Goal: Information Seeking & Learning: Check status

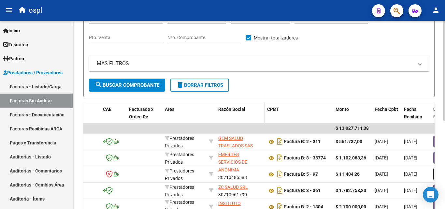
scroll to position [98, 0]
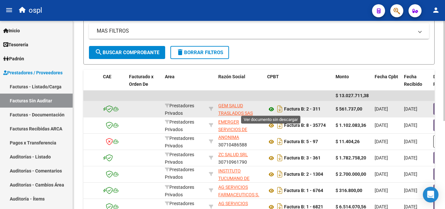
click at [272, 109] on icon at bounding box center [271, 109] width 8 height 8
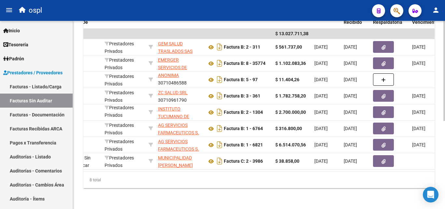
scroll to position [0, 125]
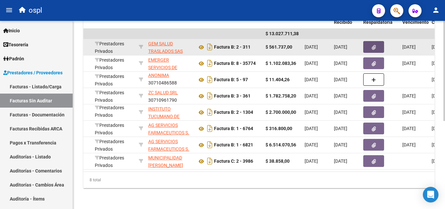
click at [372, 45] on icon "button" at bounding box center [373, 47] width 4 height 5
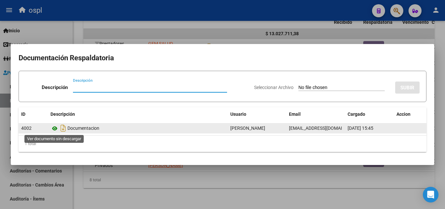
click at [55, 128] on icon at bounding box center [54, 128] width 8 height 8
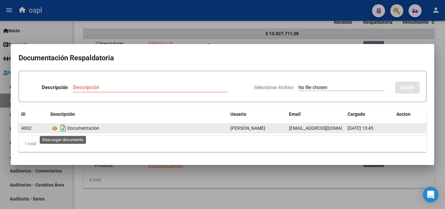
click at [64, 127] on icon "Descargar documento" at bounding box center [63, 128] width 8 height 10
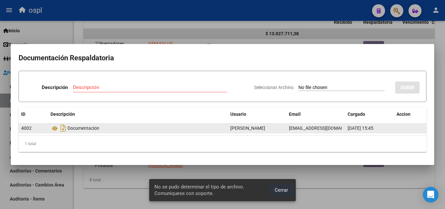
click at [281, 191] on span "Cerrar" at bounding box center [280, 190] width 13 height 6
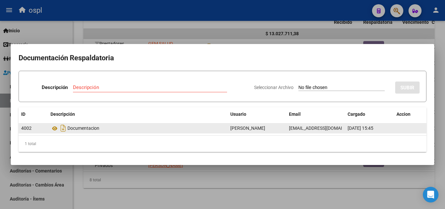
click at [299, 186] on div at bounding box center [222, 104] width 445 height 209
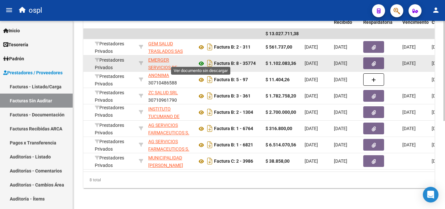
click at [201, 60] on icon at bounding box center [201, 64] width 8 height 8
click at [375, 61] on icon "button" at bounding box center [373, 63] width 4 height 5
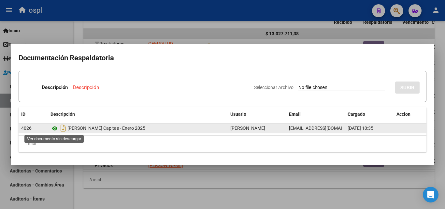
click at [54, 129] on icon at bounding box center [54, 128] width 8 height 8
click at [55, 128] on icon at bounding box center [54, 128] width 8 height 8
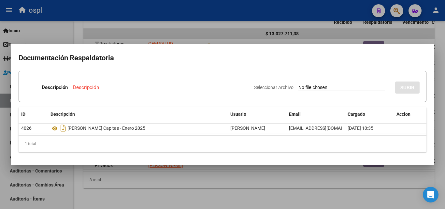
click at [298, 173] on div at bounding box center [222, 104] width 445 height 209
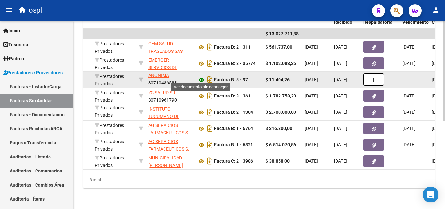
click at [200, 76] on icon at bounding box center [201, 80] width 8 height 8
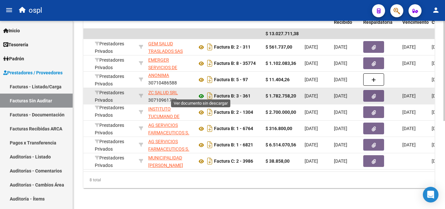
click at [200, 93] on icon at bounding box center [201, 96] width 8 height 8
click at [372, 94] on icon "button" at bounding box center [373, 96] width 4 height 5
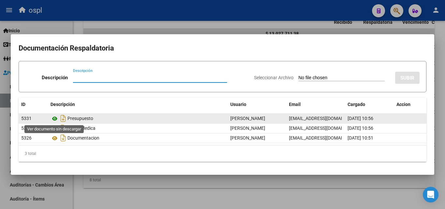
click at [55, 117] on icon at bounding box center [54, 119] width 8 height 8
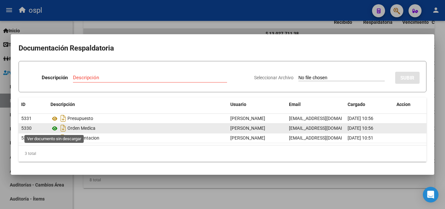
click at [55, 128] on icon at bounding box center [54, 128] width 8 height 8
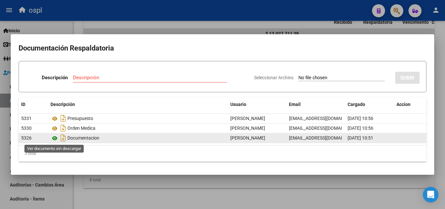
click at [55, 138] on icon at bounding box center [54, 138] width 8 height 8
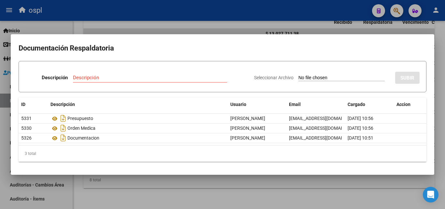
click at [143, 183] on div at bounding box center [222, 104] width 445 height 209
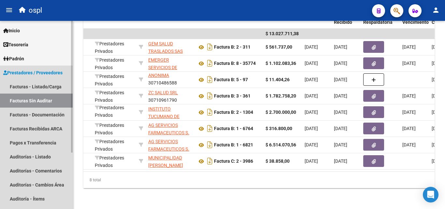
click at [26, 73] on span "Prestadores / Proveedores" at bounding box center [32, 72] width 59 height 7
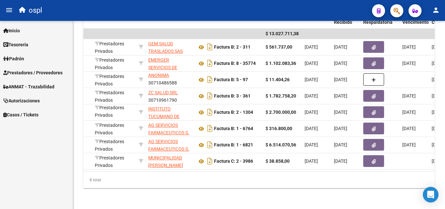
click at [30, 70] on span "Prestadores / Proveedores" at bounding box center [32, 72] width 59 height 7
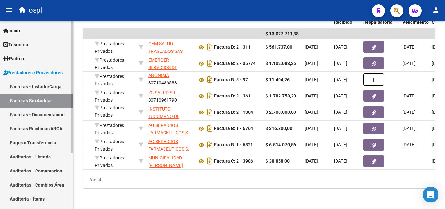
click at [36, 87] on link "Facturas - Listado/Carga" at bounding box center [36, 86] width 73 height 14
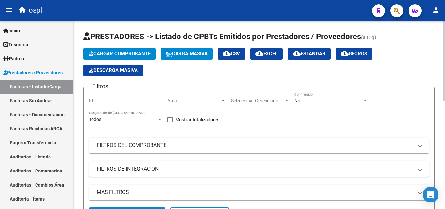
click at [295, 100] on span "No" at bounding box center [297, 100] width 6 height 5
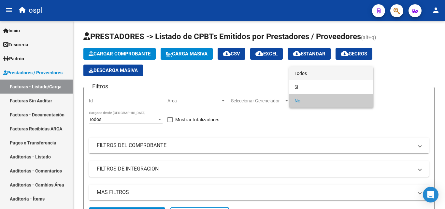
click at [302, 73] on span "Todos" at bounding box center [331, 73] width 74 height 14
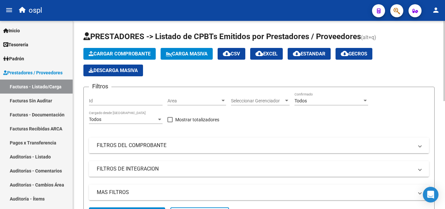
click at [162, 144] on mat-panel-title "FILTROS DEL COMPROBANTE" at bounding box center [255, 145] width 316 height 7
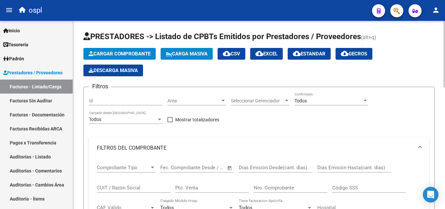
click at [111, 189] on input "CUIT / Razón Social" at bounding box center [134, 188] width 74 height 6
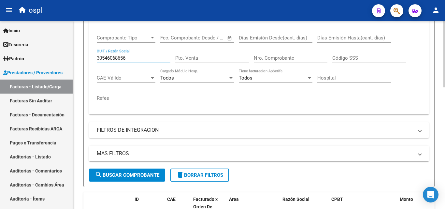
scroll to position [130, 0]
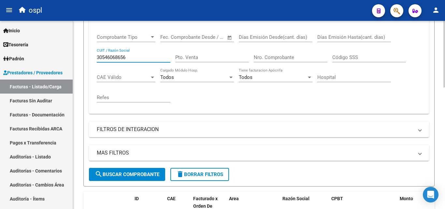
type input "30546068656"
click at [135, 177] on button "search Buscar Comprobante" at bounding box center [127, 174] width 76 height 13
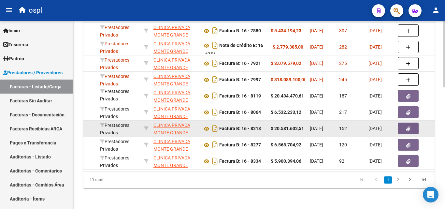
scroll to position [344, 0]
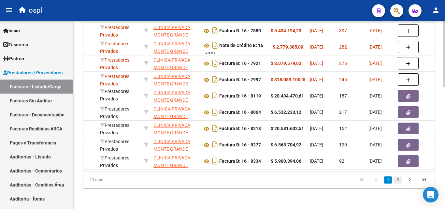
click at [398, 181] on link "2" at bounding box center [397, 179] width 8 height 7
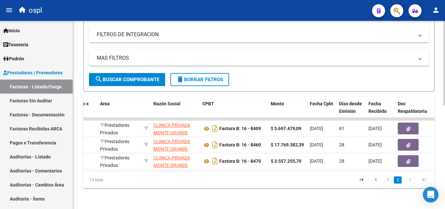
scroll to position [230, 0]
click at [388, 180] on link "1" at bounding box center [388, 179] width 8 height 7
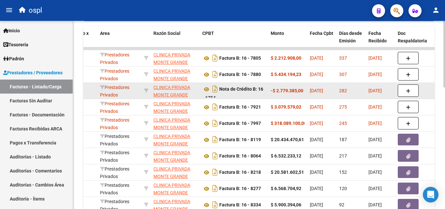
scroll to position [328, 0]
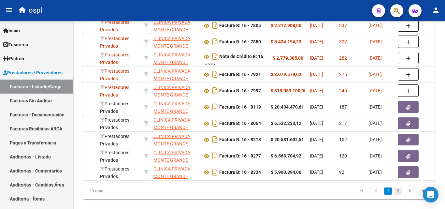
click at [398, 194] on link "2" at bounding box center [397, 190] width 8 height 7
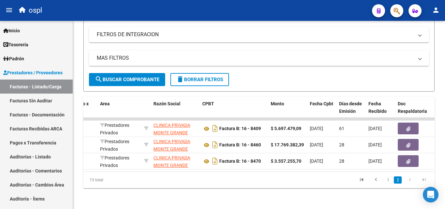
scroll to position [230, 0]
click at [388, 179] on link "1" at bounding box center [388, 179] width 8 height 7
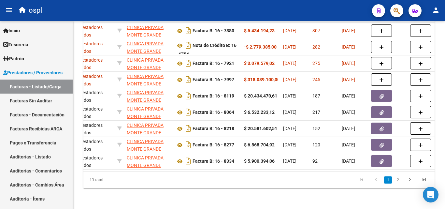
scroll to position [0, 125]
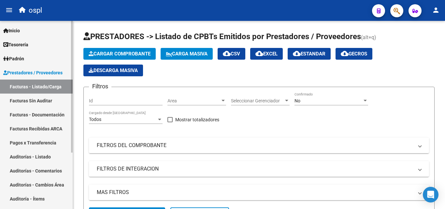
click at [32, 70] on span "Prestadores / Proveedores" at bounding box center [32, 72] width 59 height 7
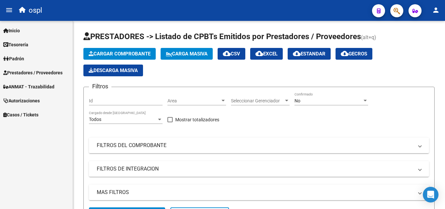
click at [44, 72] on span "Prestadores / Proveedores" at bounding box center [32, 72] width 59 height 7
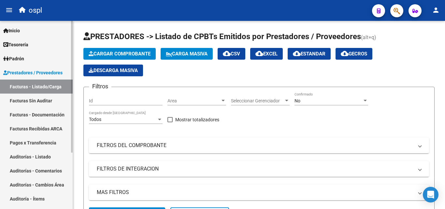
click at [40, 98] on link "Facturas Sin Auditar" at bounding box center [36, 100] width 73 height 14
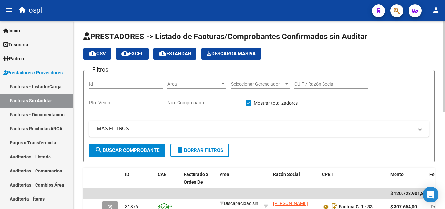
click at [222, 84] on div at bounding box center [222, 84] width 3 height 2
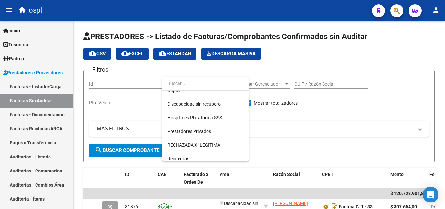
scroll to position [81, 0]
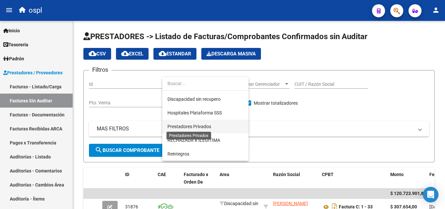
click at [204, 126] on span "Prestadores Privados" at bounding box center [189, 126] width 44 height 5
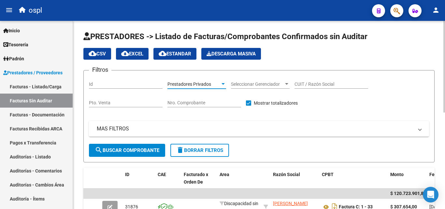
click at [136, 151] on span "search Buscar Comprobante" at bounding box center [127, 150] width 64 height 6
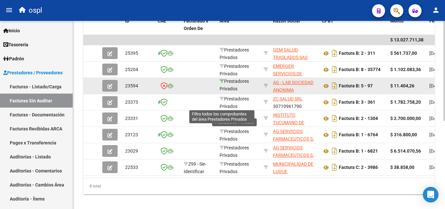
scroll to position [163, 0]
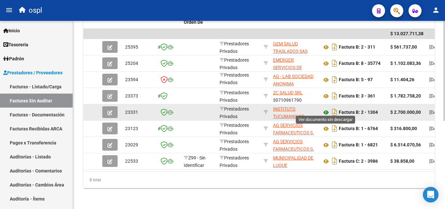
click at [325, 109] on icon at bounding box center [326, 112] width 8 height 8
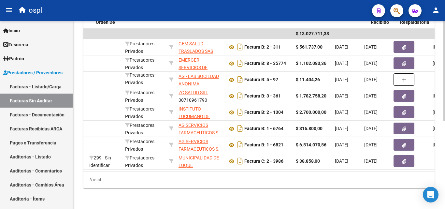
scroll to position [0, 111]
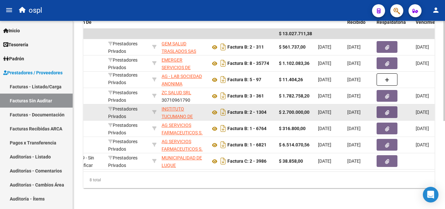
click at [389, 110] on button "button" at bounding box center [386, 112] width 21 height 12
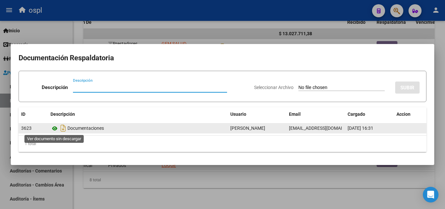
click at [55, 127] on icon at bounding box center [54, 128] width 8 height 8
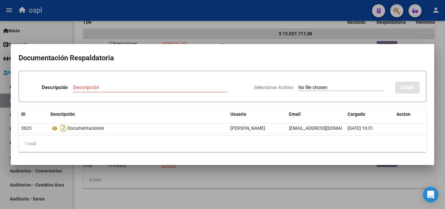
click at [204, 185] on div at bounding box center [222, 104] width 445 height 209
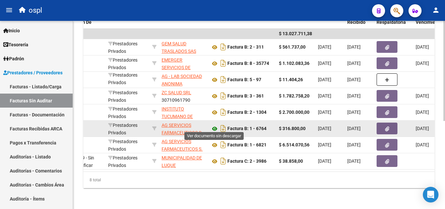
click at [214, 125] on icon at bounding box center [214, 129] width 8 height 8
click at [388, 126] on icon "button" at bounding box center [387, 128] width 4 height 5
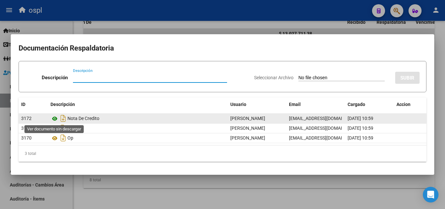
click at [55, 118] on icon at bounding box center [54, 119] width 8 height 8
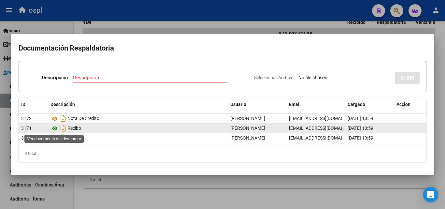
click at [56, 128] on icon at bounding box center [54, 128] width 8 height 8
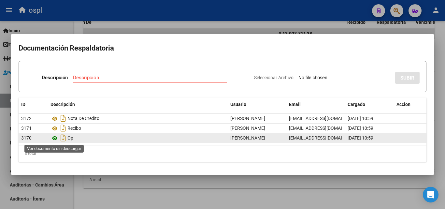
click at [53, 138] on icon at bounding box center [54, 138] width 8 height 8
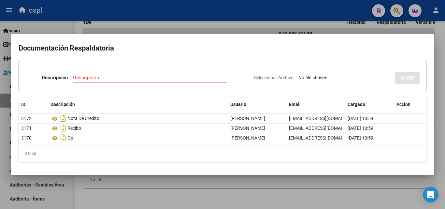
click at [179, 182] on div at bounding box center [222, 104] width 445 height 209
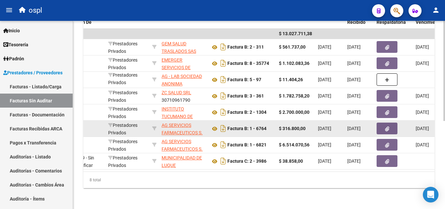
click at [389, 125] on button "button" at bounding box center [386, 128] width 21 height 12
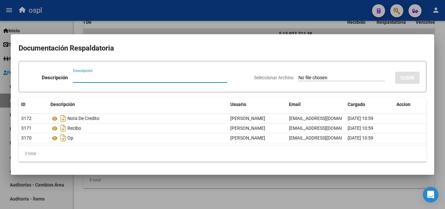
click at [136, 188] on div at bounding box center [222, 104] width 445 height 209
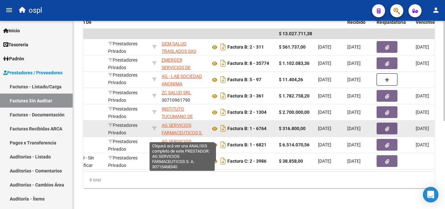
click at [182, 130] on span "AG SERVICIOS FARMACEUTICOS S. A." at bounding box center [181, 132] width 41 height 20
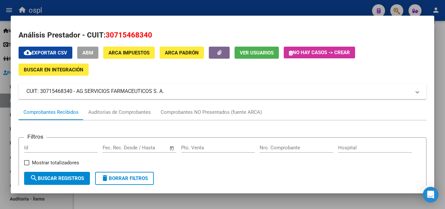
click at [354, 197] on div at bounding box center [222, 104] width 445 height 209
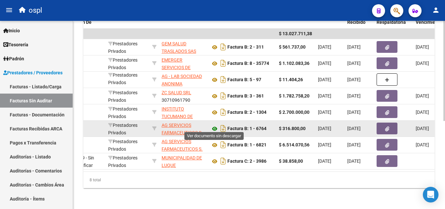
click at [214, 125] on icon at bounding box center [214, 129] width 8 height 8
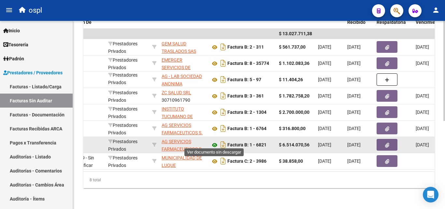
click at [213, 142] on icon at bounding box center [214, 145] width 8 height 8
click at [385, 143] on icon "button" at bounding box center [387, 145] width 4 height 5
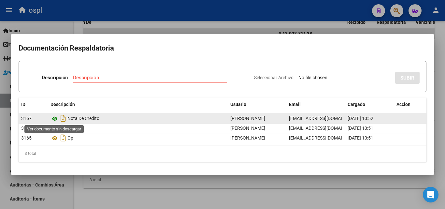
click at [54, 118] on icon at bounding box center [54, 119] width 8 height 8
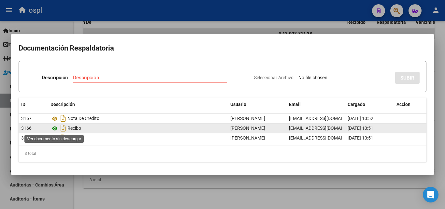
click at [54, 128] on icon at bounding box center [54, 128] width 8 height 8
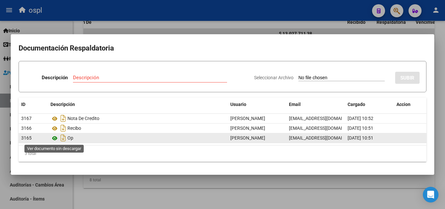
click at [55, 137] on icon at bounding box center [54, 138] width 8 height 8
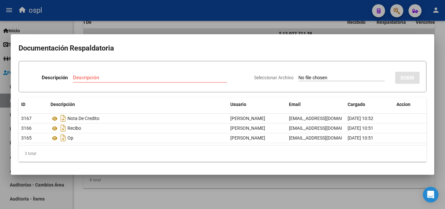
click at [142, 191] on div at bounding box center [222, 104] width 445 height 209
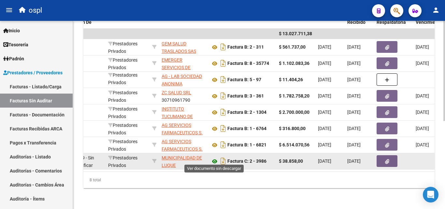
click at [215, 158] on icon at bounding box center [214, 161] width 8 height 8
click at [387, 159] on icon "button" at bounding box center [387, 161] width 4 height 5
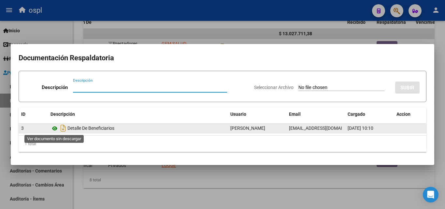
click at [56, 127] on icon at bounding box center [54, 128] width 8 height 8
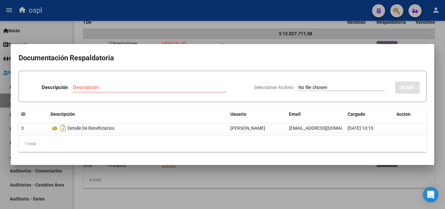
click at [141, 184] on div at bounding box center [222, 104] width 445 height 209
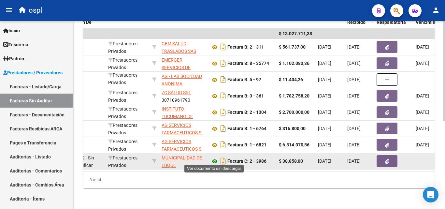
click at [215, 158] on icon at bounding box center [214, 161] width 8 height 8
click at [386, 159] on icon "button" at bounding box center [387, 161] width 4 height 5
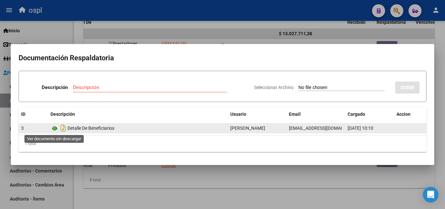
click at [54, 129] on icon at bounding box center [54, 128] width 8 height 8
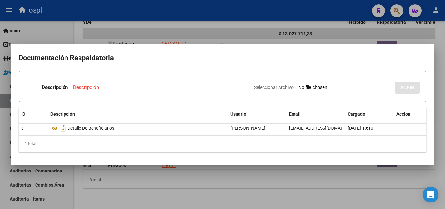
click at [124, 190] on div at bounding box center [222, 104] width 445 height 209
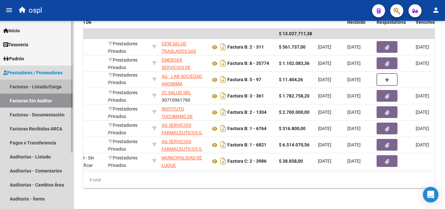
click at [33, 87] on link "Facturas - Listado/Carga" at bounding box center [36, 86] width 73 height 14
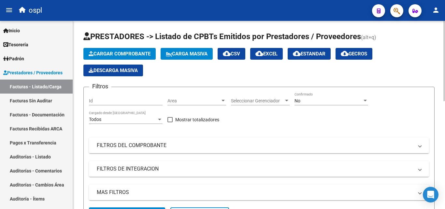
click at [303, 98] on div "No" at bounding box center [328, 101] width 68 height 6
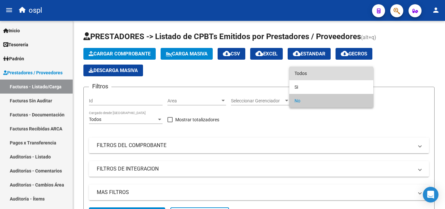
click at [302, 70] on span "Todos" at bounding box center [331, 73] width 74 height 14
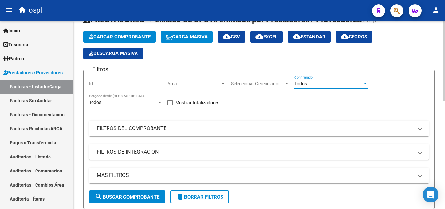
scroll to position [33, 0]
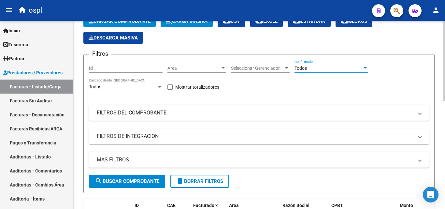
click at [155, 112] on mat-panel-title "FILTROS DEL COMPROBANTE" at bounding box center [255, 112] width 316 height 7
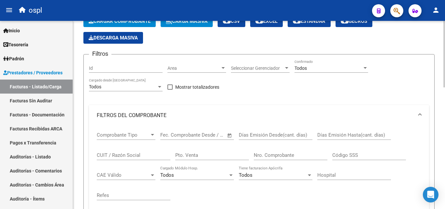
click at [139, 155] on input "CUIT / Razón Social" at bounding box center [134, 155] width 74 height 6
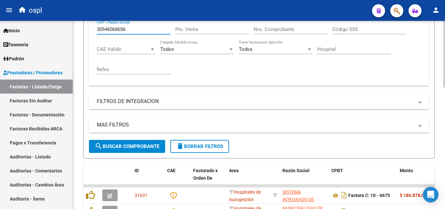
scroll to position [163, 0]
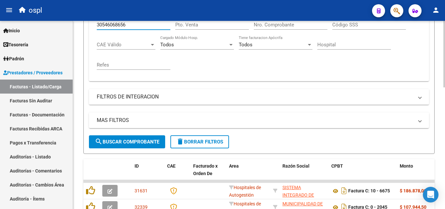
click at [139, 143] on span "search Buscar Comprobante" at bounding box center [127, 142] width 64 height 6
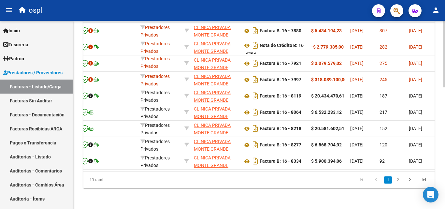
scroll to position [344, 0]
click at [396, 180] on link "2" at bounding box center [397, 179] width 8 height 7
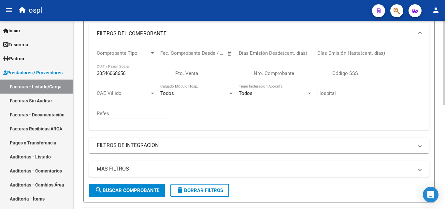
scroll to position [100, 0]
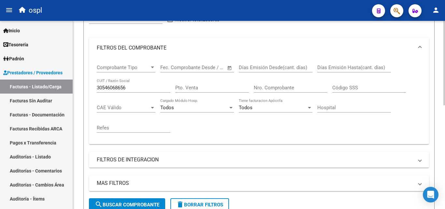
click at [135, 87] on input "30546068656" at bounding box center [134, 88] width 74 height 6
type input "3"
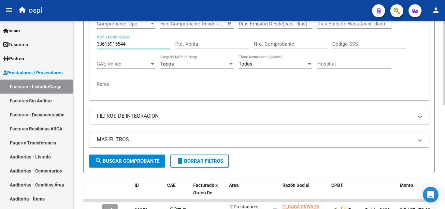
scroll to position [165, 0]
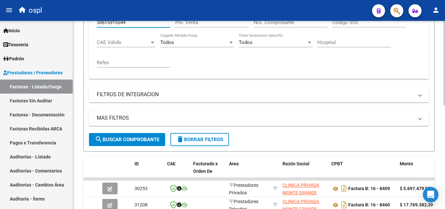
click at [133, 138] on span "search Buscar Comprobante" at bounding box center [127, 139] width 64 height 6
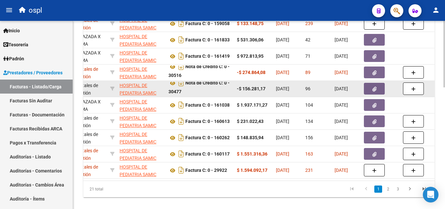
scroll to position [344, 0]
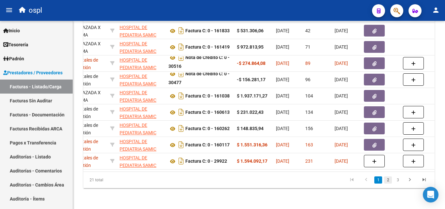
click at [388, 179] on link "2" at bounding box center [388, 179] width 8 height 7
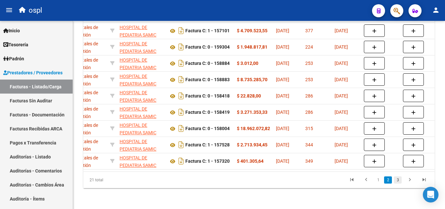
click at [398, 180] on link "3" at bounding box center [397, 179] width 8 height 7
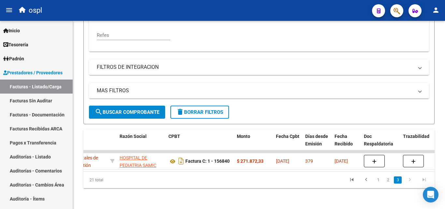
scroll to position [198, 0]
click at [387, 180] on link "2" at bounding box center [388, 179] width 8 height 7
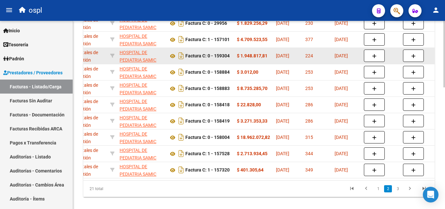
scroll to position [344, 0]
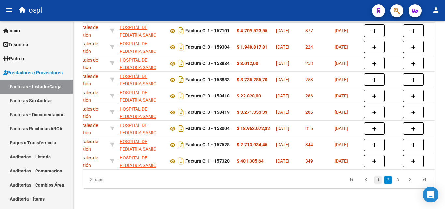
click at [378, 179] on link "1" at bounding box center [378, 179] width 8 height 7
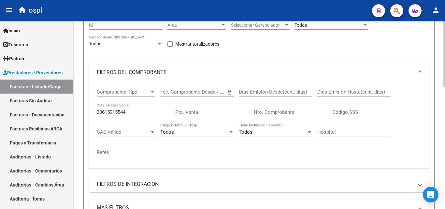
scroll to position [19, 0]
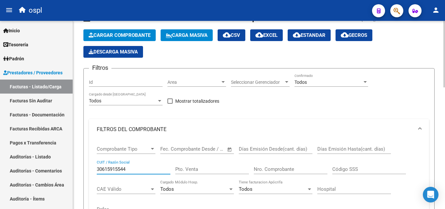
click at [136, 170] on input "30615915544" at bounding box center [134, 169] width 74 height 6
type input "3"
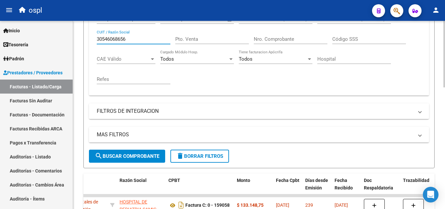
scroll to position [149, 0]
type input "30546068656"
click at [124, 158] on span "search Buscar Comprobante" at bounding box center [127, 156] width 64 height 6
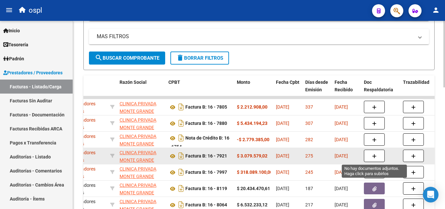
scroll to position [279, 0]
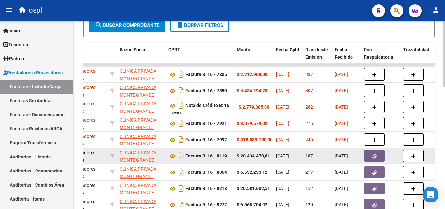
click at [372, 157] on icon "button" at bounding box center [374, 156] width 4 height 5
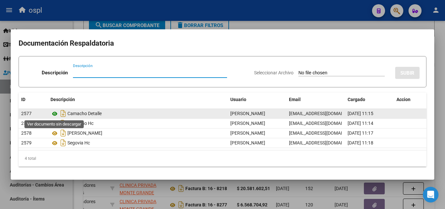
click at [54, 113] on icon at bounding box center [54, 114] width 8 height 8
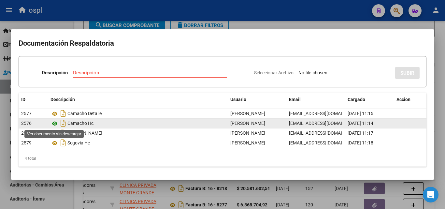
click at [55, 123] on icon at bounding box center [54, 123] width 8 height 8
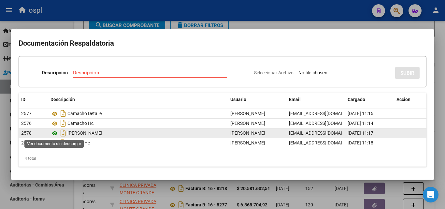
click at [54, 133] on icon at bounding box center [54, 133] width 8 height 8
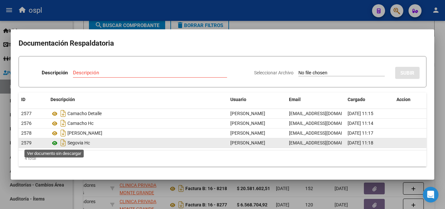
click at [54, 144] on icon at bounding box center [54, 143] width 8 height 8
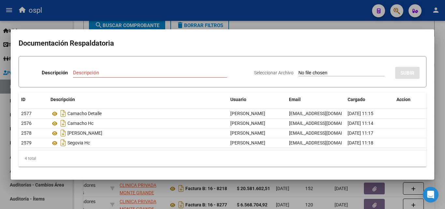
click at [170, 167] on mat-dialog-content "Documentación Respaldatoria Descripción Descripción Seleccionar Archivo SUBIR I…" at bounding box center [222, 104] width 423 height 134
click at [175, 162] on div "4 total" at bounding box center [222, 158] width 407 height 16
click at [73, 21] on div at bounding box center [222, 104] width 445 height 209
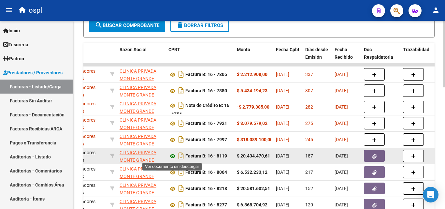
click at [172, 156] on icon at bounding box center [172, 156] width 8 height 8
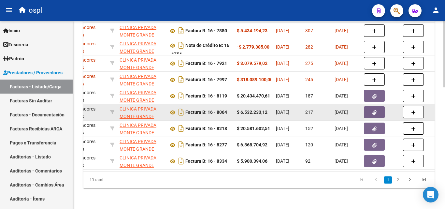
scroll to position [344, 0]
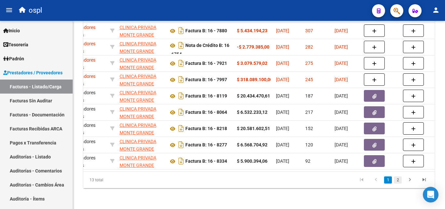
click at [396, 180] on link "2" at bounding box center [397, 179] width 8 height 7
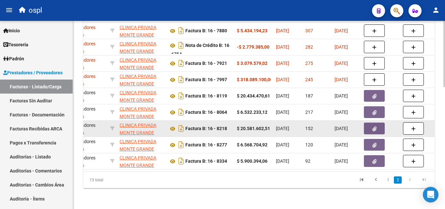
scroll to position [230, 0]
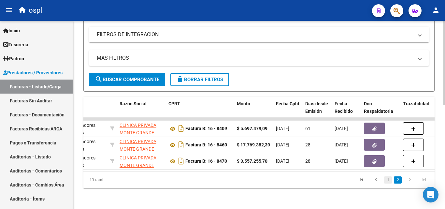
click at [388, 179] on link "1" at bounding box center [388, 179] width 8 height 7
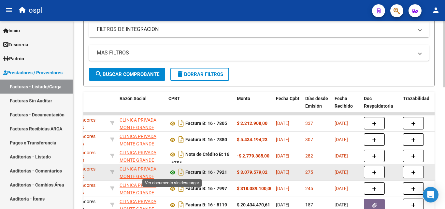
click at [172, 172] on icon at bounding box center [172, 172] width 8 height 8
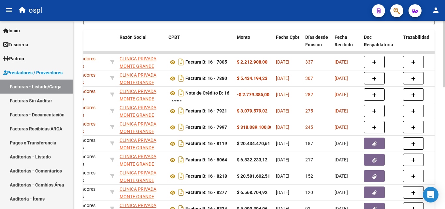
scroll to position [295, 0]
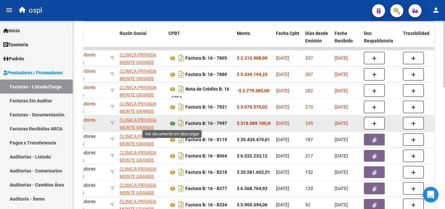
click at [172, 124] on icon at bounding box center [172, 123] width 8 height 8
